Goal: Transaction & Acquisition: Purchase product/service

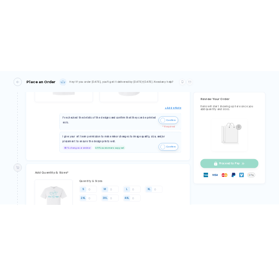
scroll to position [277, 0]
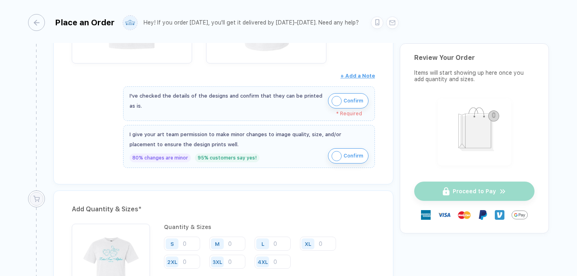
click at [336, 96] on img "button" at bounding box center [337, 101] width 10 height 10
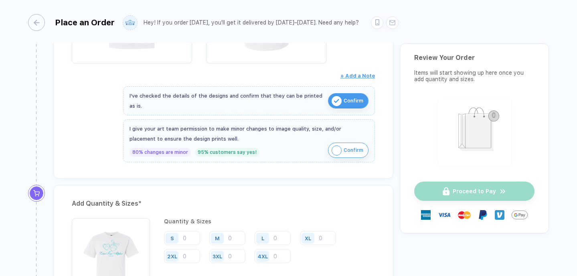
click at [333, 151] on img "button" at bounding box center [337, 150] width 10 height 10
click at [189, 239] on input "number" at bounding box center [182, 238] width 36 height 14
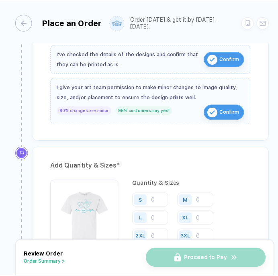
scroll to position [286, 0]
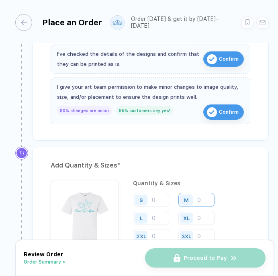
click at [197, 195] on input "number" at bounding box center [196, 200] width 36 height 14
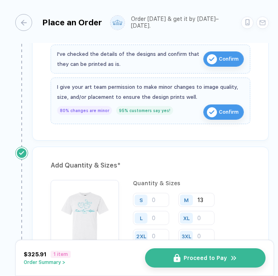
type input "13"
click at [156, 215] on input "number" at bounding box center [151, 218] width 36 height 14
type input "6"
click at [229, 175] on div "Add Quantity & Sizes * Quantity & Sizes S M 13 L 6 XL 2XL 3XL 4XL Qty: 19 Per I…" at bounding box center [150, 238] width 236 height 185
click at [201, 215] on input "number" at bounding box center [196, 218] width 36 height 14
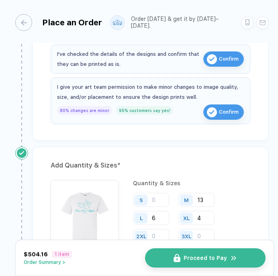
type input "4"
click at [199, 233] on input "number" at bounding box center [196, 236] width 36 height 14
type input "2"
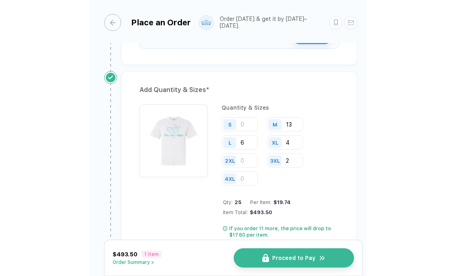
scroll to position [361, 0]
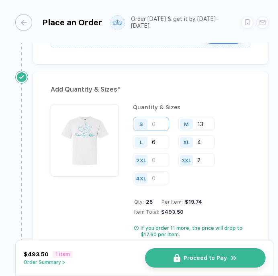
click at [159, 122] on input "number" at bounding box center [151, 124] width 36 height 14
type input "9"
click at [204, 158] on input "2" at bounding box center [196, 160] width 36 height 14
type input "1"
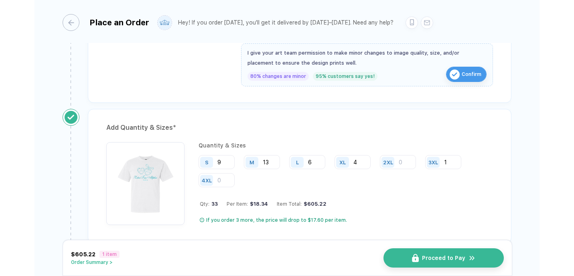
scroll to position [351, 0]
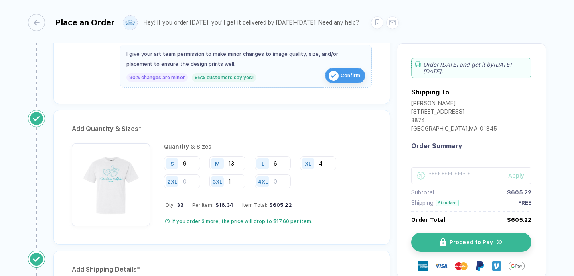
type input "1"
click at [327, 176] on div "S 9 M 13 L 6 XL 4 2XL 3XL 1 4XL" at bounding box center [268, 172] width 208 height 33
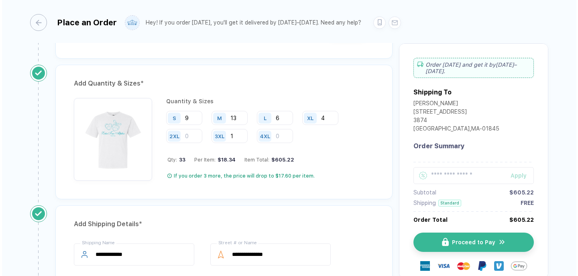
scroll to position [397, 0]
click at [238, 119] on input "13" at bounding box center [227, 117] width 36 height 14
click at [191, 115] on input "9" at bounding box center [182, 117] width 36 height 14
click at [227, 81] on div "Add Quantity & Sizes *" at bounding box center [222, 83] width 300 height 13
click at [284, 119] on input "6" at bounding box center [273, 117] width 36 height 14
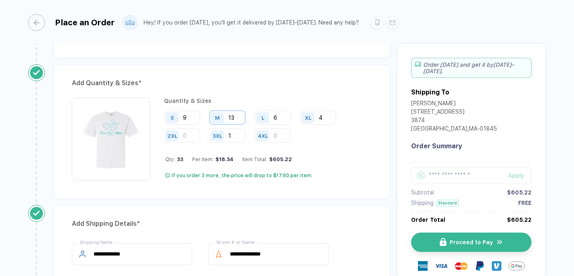
click at [237, 117] on input "13" at bounding box center [227, 117] width 36 height 14
type input "1"
type input "21"
click at [282, 117] on input "6" at bounding box center [273, 117] width 36 height 14
type input "14"
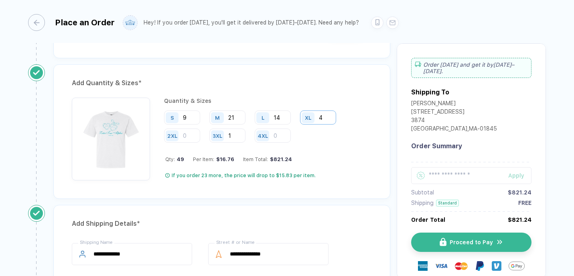
click at [326, 117] on input "4" at bounding box center [318, 117] width 36 height 14
type input "9"
click at [195, 138] on input "number" at bounding box center [182, 135] width 36 height 14
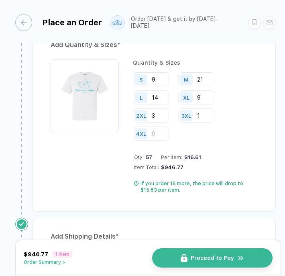
type input "3"
click at [209, 79] on input "21" at bounding box center [196, 79] width 36 height 14
type input "2"
type input "12"
click at [155, 79] on input "9" at bounding box center [151, 79] width 36 height 14
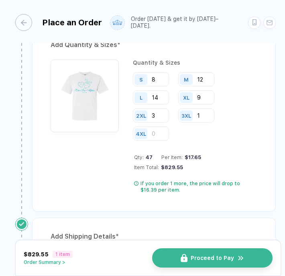
type input "8"
click at [160, 95] on input "14" at bounding box center [151, 97] width 36 height 14
type input "1"
type input "5"
click at [201, 96] on input "9" at bounding box center [196, 97] width 36 height 14
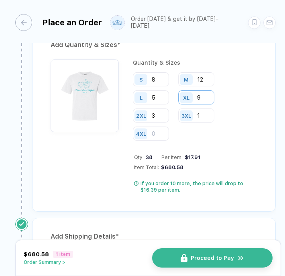
click at [201, 96] on input "9" at bounding box center [196, 97] width 36 height 14
type input "4"
click at [162, 118] on input "3" at bounding box center [151, 115] width 36 height 14
click at [160, 97] on input "5" at bounding box center [151, 97] width 36 height 14
type input "6"
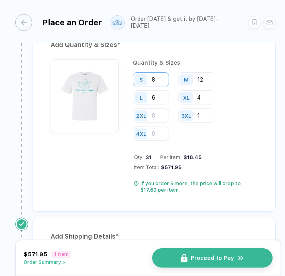
click at [158, 77] on input "8" at bounding box center [151, 79] width 36 height 14
type input "6"
click at [162, 97] on input "6" at bounding box center [151, 97] width 36 height 14
type input "4"
click at [204, 76] on input "12" at bounding box center [196, 79] width 36 height 14
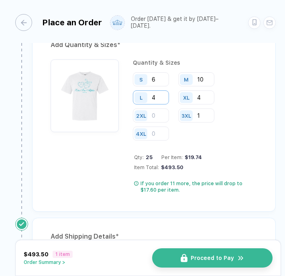
type input "10"
click at [158, 96] on input "4" at bounding box center [151, 97] width 36 height 14
type input "5"
click at [211, 81] on input "10" at bounding box center [196, 79] width 36 height 14
click at [206, 75] on input "12" at bounding box center [196, 79] width 36 height 14
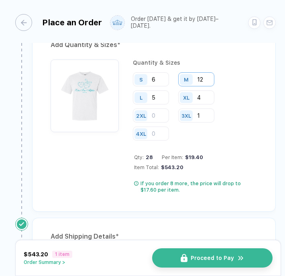
click at [206, 75] on input "12" at bounding box center [196, 79] width 36 height 14
type input "11"
click at [158, 95] on input "5" at bounding box center [151, 97] width 36 height 14
type input "6"
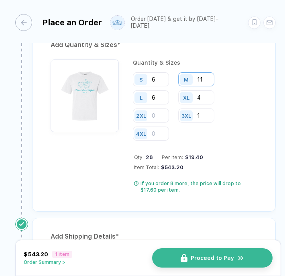
click at [206, 79] on input "11" at bounding box center [196, 79] width 36 height 14
type input "11"
click at [159, 98] on input "6" at bounding box center [151, 97] width 36 height 14
type input "7"
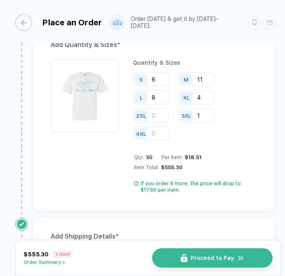
type input "8"
type input "9"
click at [206, 79] on input "11" at bounding box center [196, 79] width 36 height 14
type input "19"
click at [160, 97] on input "9" at bounding box center [151, 97] width 36 height 14
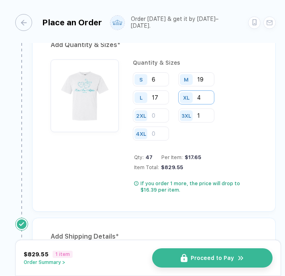
type input "17"
click at [207, 97] on input "4" at bounding box center [196, 97] width 36 height 14
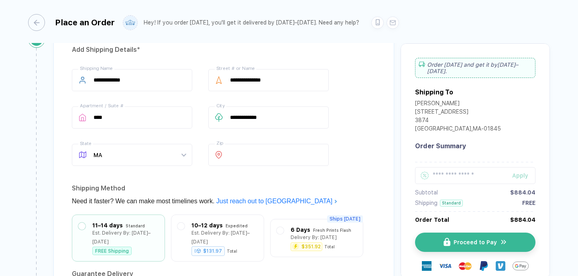
scroll to position [572, 0]
type input "10"
click at [288, 82] on input "**********" at bounding box center [268, 79] width 120 height 22
drag, startPoint x: 287, startPoint y: 81, endPoint x: 218, endPoint y: 66, distance: 70.7
click at [219, 68] on div "**********" at bounding box center [268, 79] width 120 height 22
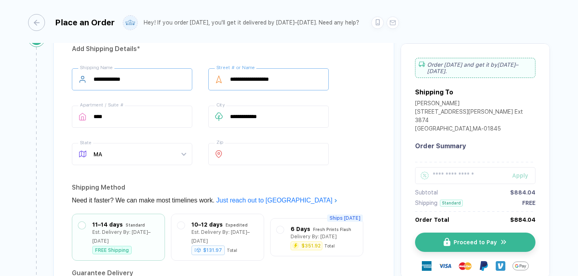
type input "**********"
click at [139, 75] on input "**********" at bounding box center [132, 79] width 120 height 22
type input "**********"
click at [117, 115] on input "****" at bounding box center [132, 117] width 120 height 22
drag, startPoint x: 117, startPoint y: 115, endPoint x: 84, endPoint y: 115, distance: 32.9
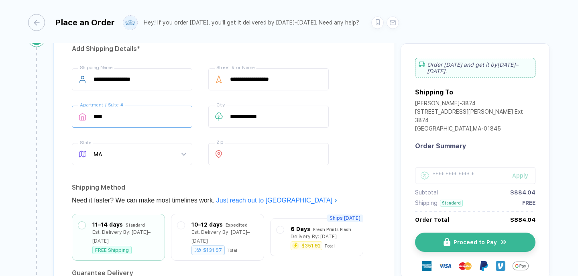
click at [84, 115] on div "**** Apartment / Suite #" at bounding box center [132, 117] width 120 height 22
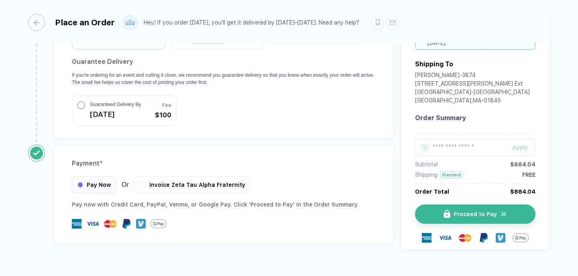
scroll to position [790, 0]
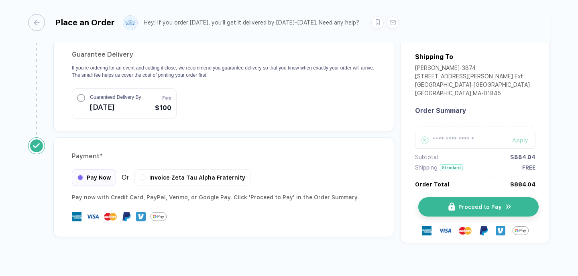
type input "**********"
click at [442, 197] on button "Proceed to Pay" at bounding box center [478, 206] width 120 height 19
click at [464, 203] on span "Proceed to Pay" at bounding box center [479, 206] width 43 height 6
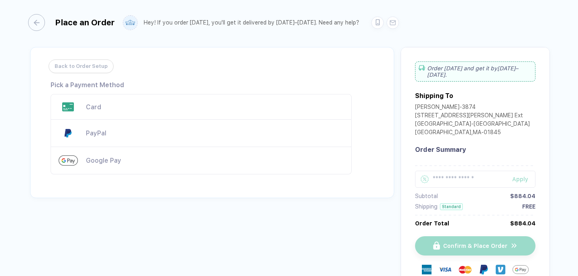
click at [144, 108] on div "Card" at bounding box center [215, 107] width 258 height 8
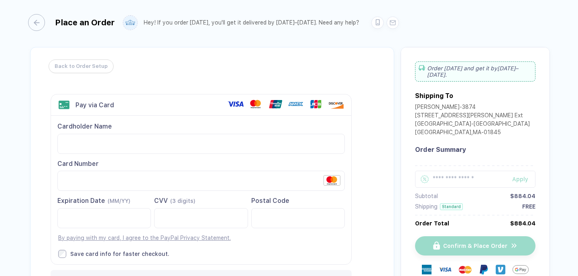
click at [34, 184] on div "Back to Order Setup Visa MasterCard Union Pay American Express JCB Discover Din…" at bounding box center [212, 177] width 364 height 261
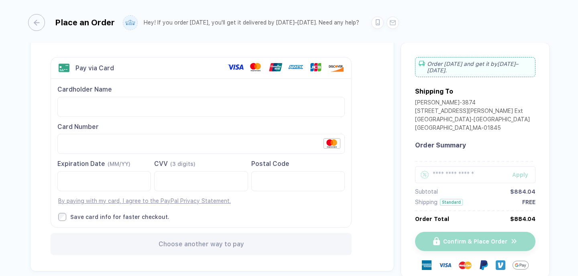
scroll to position [37, 0]
click at [158, 181] on div at bounding box center [200, 181] width 93 height 20
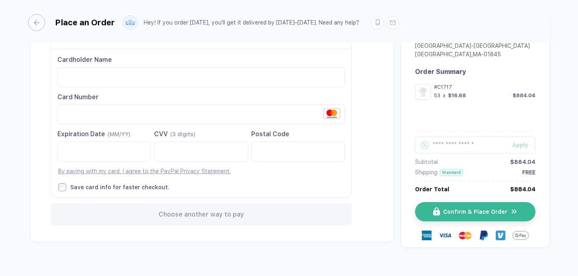
scroll to position [48, 0]
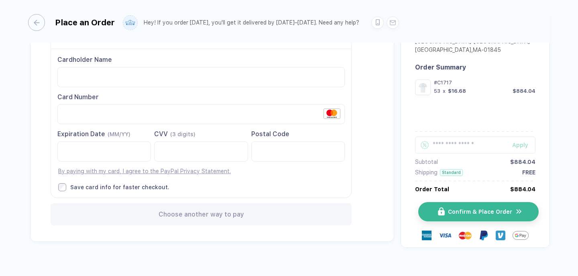
click at [460, 215] on button "Confirm & Place Order" at bounding box center [478, 211] width 120 height 19
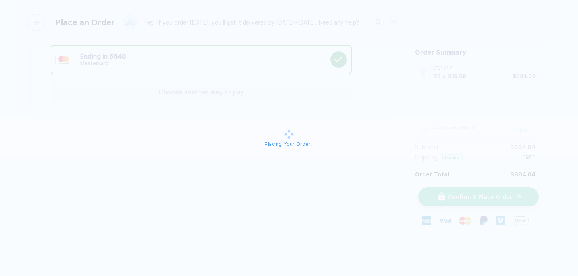
scroll to position [49, 0]
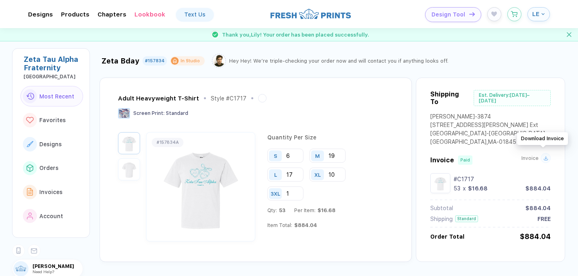
click at [542, 156] on div at bounding box center [545, 158] width 10 height 10
drag, startPoint x: 477, startPoint y: 96, endPoint x: 535, endPoint y: 101, distance: 57.6
click at [535, 101] on div "Shipping To Est. Delivery: [DATE]–[DATE]" at bounding box center [490, 101] width 120 height 23
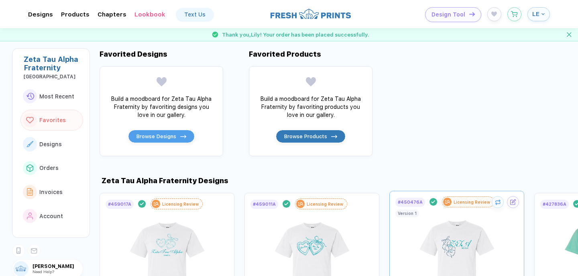
scroll to position [231, 0]
